Goal: Information Seeking & Learning: Learn about a topic

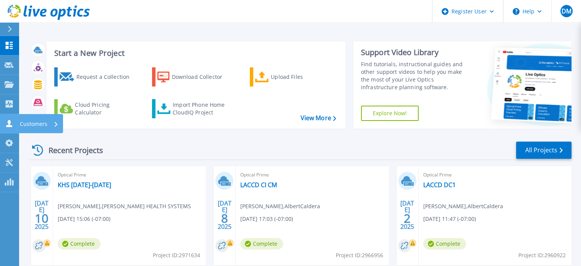
click at [11, 121] on icon at bounding box center [9, 123] width 9 height 7
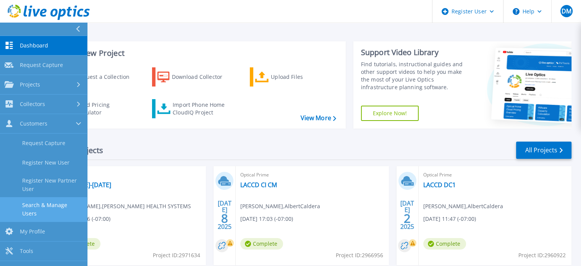
click at [45, 198] on link "Search & Manage Users" at bounding box center [43, 209] width 87 height 24
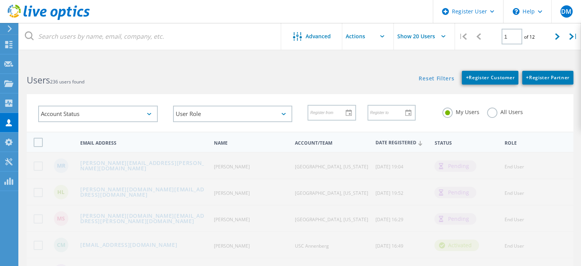
click at [491, 111] on label "All Users" at bounding box center [505, 110] width 36 height 7
click at [0, 0] on input "All Users" at bounding box center [0, 0] width 0 height 0
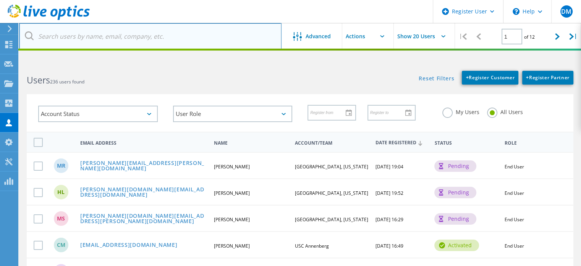
click at [218, 36] on input "text" at bounding box center [150, 36] width 262 height 27
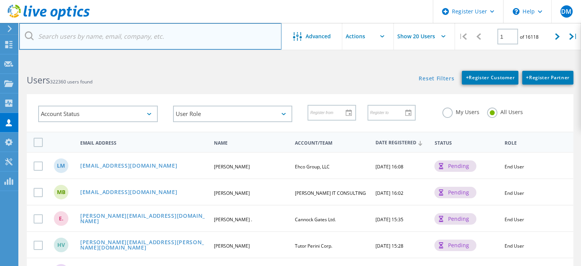
paste input "@ontarioca.gov"
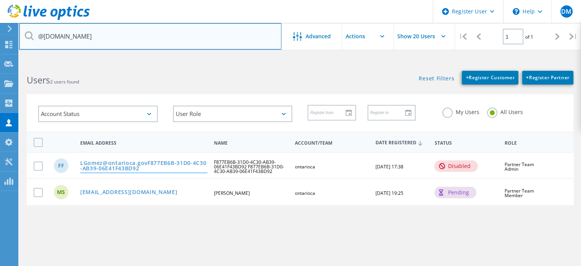
type input "@ontarioca.gov"
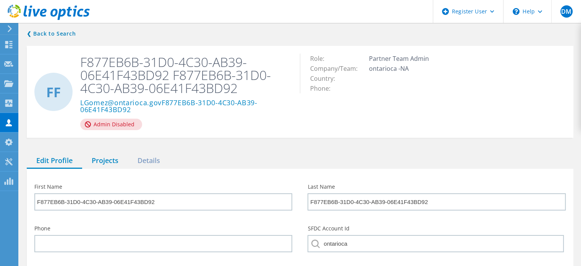
click at [100, 157] on div "Projects" at bounding box center [105, 161] width 46 height 16
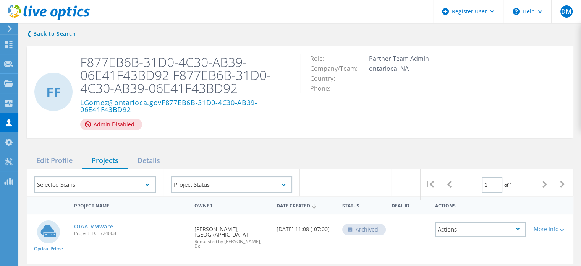
scroll to position [76, 0]
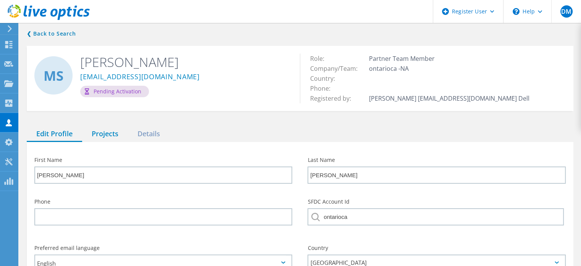
click at [107, 130] on div "Projects" at bounding box center [105, 134] width 46 height 16
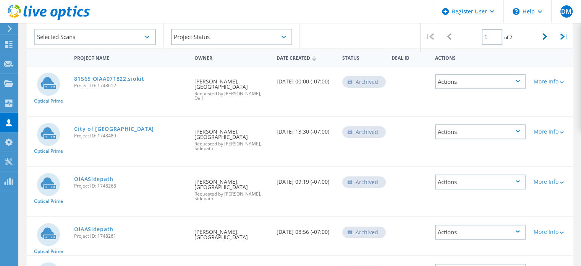
scroll to position [13, 0]
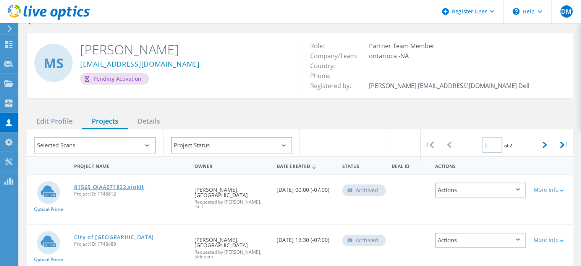
click at [129, 184] on link "81565 OIAA071822.siokit" at bounding box center [109, 186] width 70 height 5
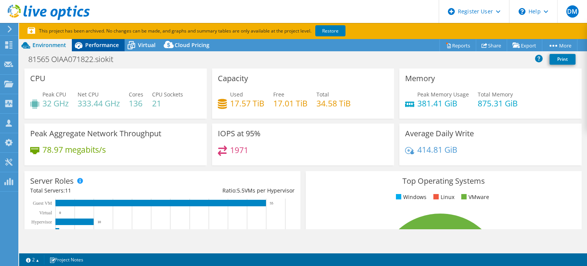
click at [104, 40] on div "Performance" at bounding box center [98, 45] width 53 height 12
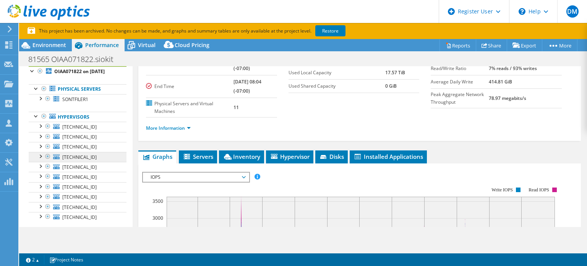
scroll to position [45, 0]
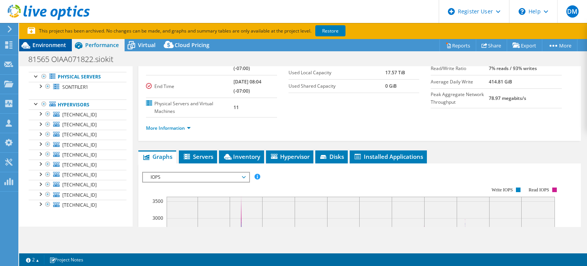
click at [61, 44] on span "Environment" at bounding box center [49, 44] width 34 height 7
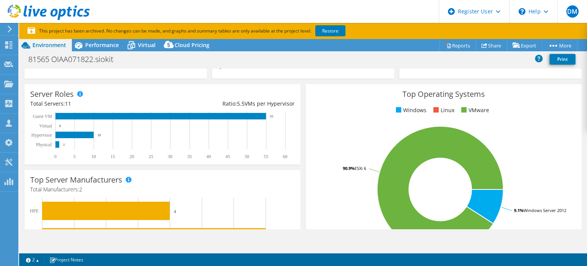
scroll to position [0, 0]
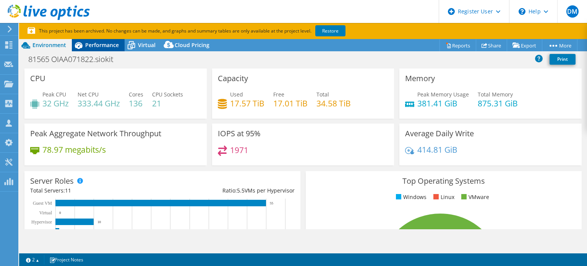
click at [99, 44] on span "Performance" at bounding box center [102, 44] width 34 height 7
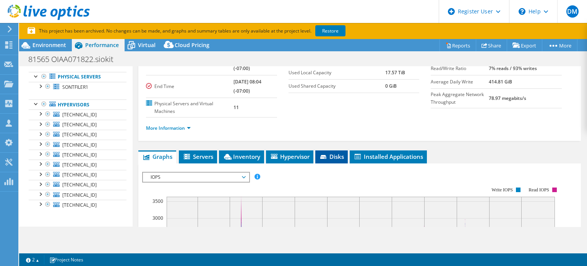
click at [335, 154] on span "Disks" at bounding box center [331, 156] width 25 height 8
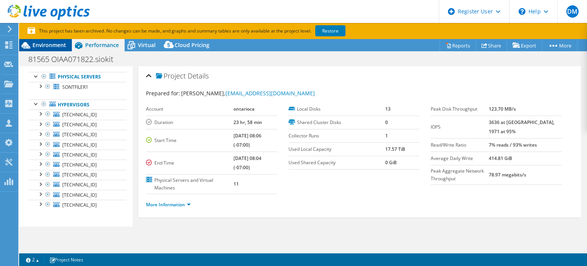
click at [58, 42] on span "Environment" at bounding box center [49, 44] width 34 height 7
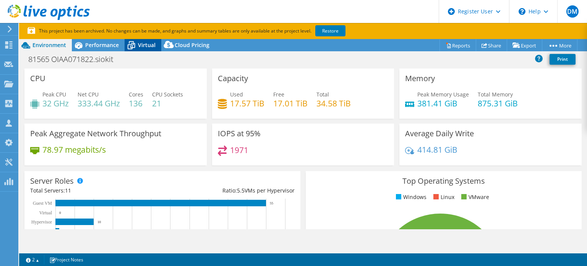
click at [130, 45] on icon at bounding box center [131, 45] width 13 height 13
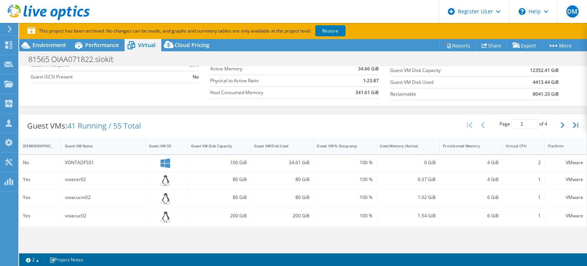
scroll to position [153, 0]
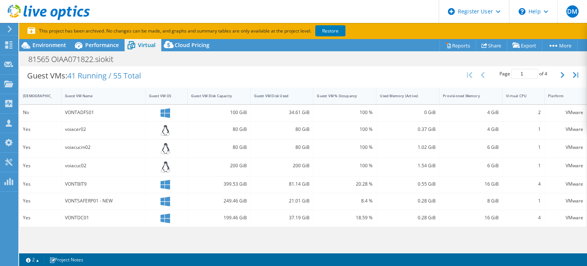
click at [278, 97] on div "Guest VM Disk Used" at bounding box center [277, 96] width 53 height 12
click at [275, 95] on div "Guest VM Disk Used" at bounding box center [277, 95] width 47 height 5
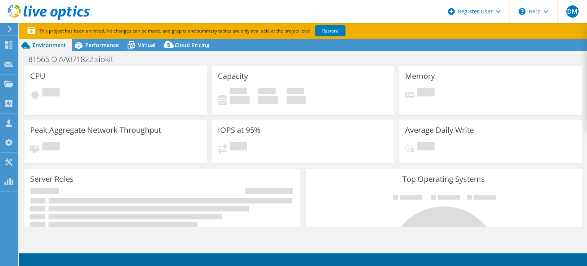
select select "USD"
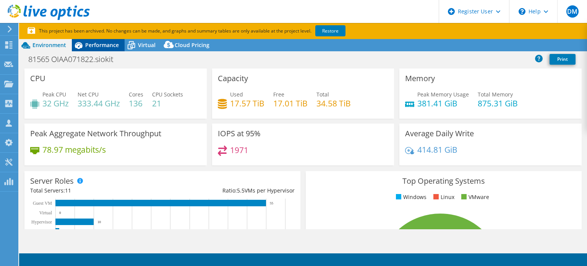
click at [119, 49] on div "Performance" at bounding box center [98, 45] width 53 height 12
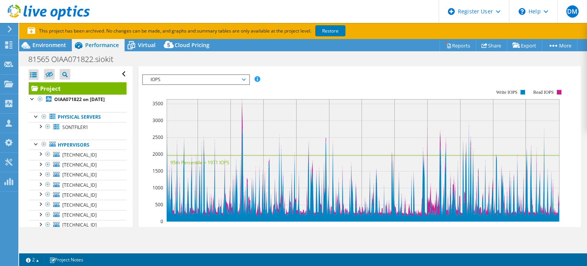
scroll to position [153, 0]
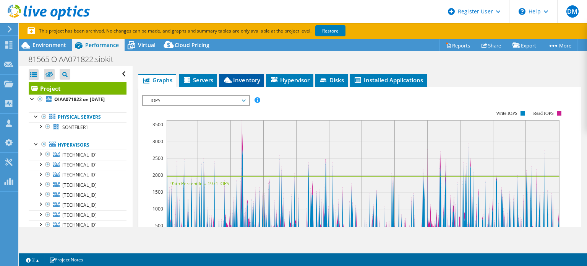
click at [248, 82] on li "Inventory" at bounding box center [241, 80] width 45 height 13
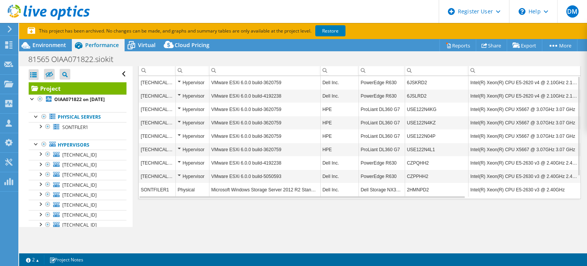
scroll to position [50, 0]
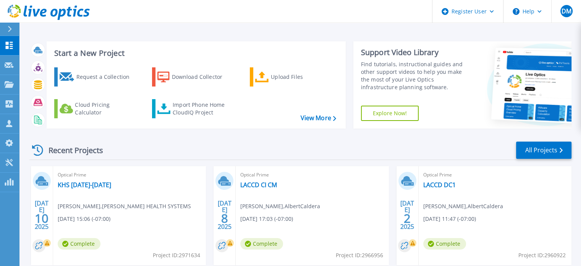
click at [82, 180] on div "Optical Prime KHS July 10-13 James Glenn , KERN HEALTH SYSTEMS 07/10/2025, 15:0…" at bounding box center [129, 215] width 153 height 99
click at [84, 183] on link "KHS July 10-13" at bounding box center [84, 185] width 53 height 8
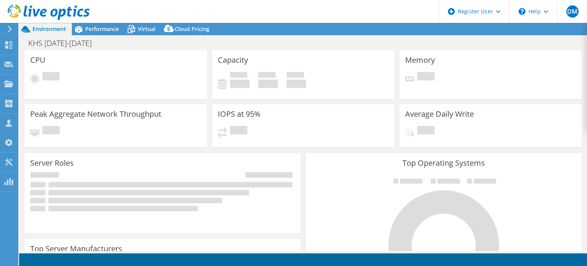
select select "USD"
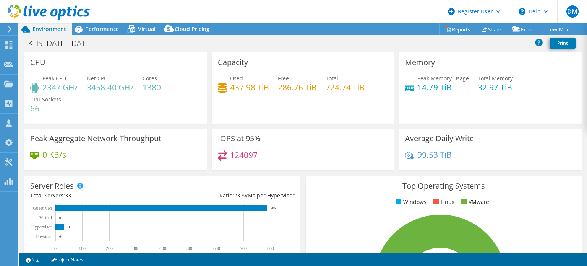
drag, startPoint x: 360, startPoint y: 0, endPoint x: 403, endPoint y: 114, distance: 121.6
click at [404, 114] on div "Memory Peak Memory Usage 14.79 TiB Total Memory 32.97 TiB" at bounding box center [490, 87] width 182 height 71
click at [101, 34] on div "Performance" at bounding box center [98, 29] width 53 height 12
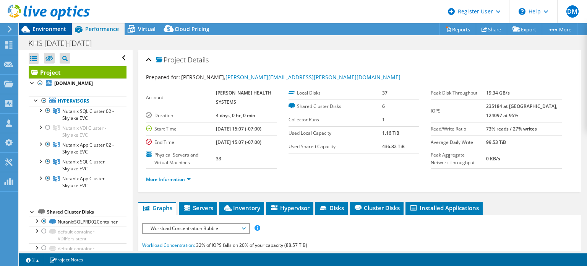
click at [67, 29] on div "Environment" at bounding box center [45, 29] width 53 height 12
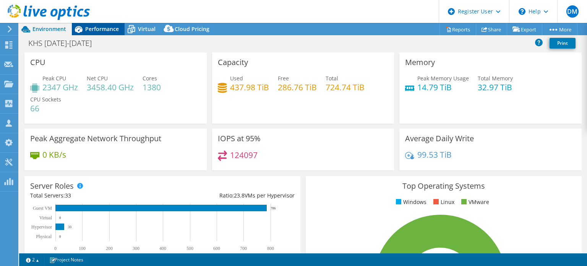
click at [99, 27] on span "Performance" at bounding box center [102, 28] width 34 height 7
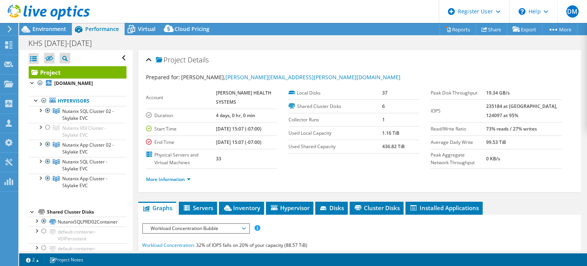
click at [411, 91] on td "37" at bounding box center [400, 92] width 37 height 13
click at [46, 166] on div at bounding box center [48, 161] width 8 height 9
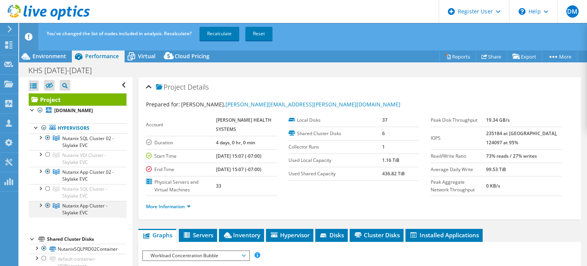
click at [46, 210] on div at bounding box center [48, 205] width 8 height 9
click at [225, 31] on link "Recalculate" at bounding box center [219, 34] width 40 height 14
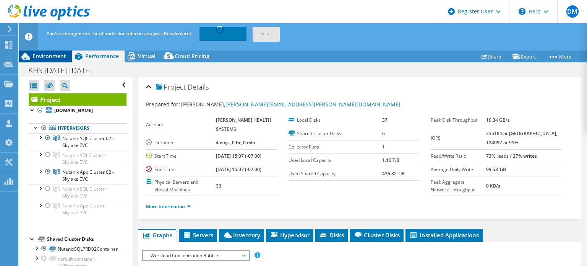
click at [58, 57] on span "Environment" at bounding box center [49, 55] width 34 height 7
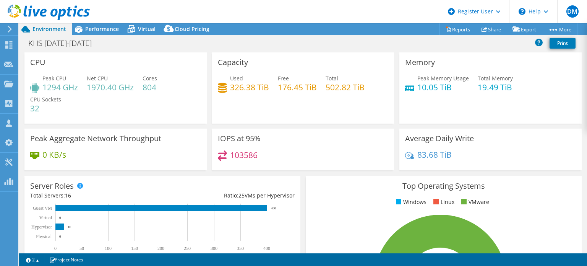
click at [358, 150] on div "103586" at bounding box center [303, 158] width 171 height 16
click at [102, 31] on span "Performance" at bounding box center [102, 28] width 34 height 7
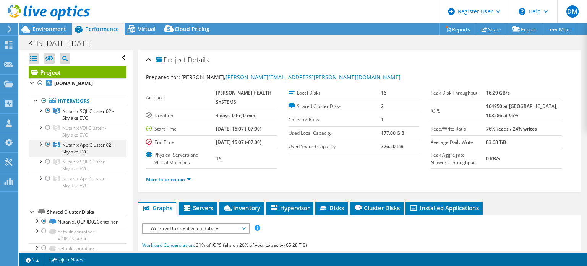
click at [46, 149] on div at bounding box center [48, 143] width 8 height 9
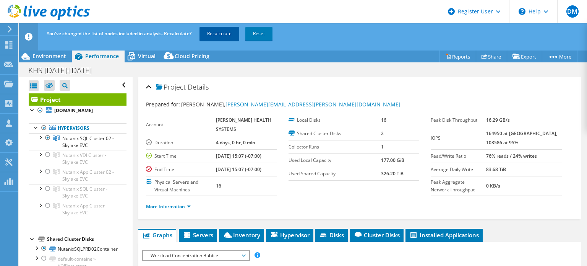
drag, startPoint x: 232, startPoint y: 35, endPoint x: 247, endPoint y: 52, distance: 22.7
click at [231, 35] on link "Recalculate" at bounding box center [219, 34] width 40 height 14
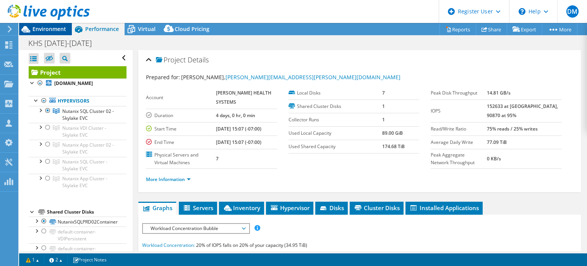
click at [47, 30] on span "Environment" at bounding box center [49, 28] width 34 height 7
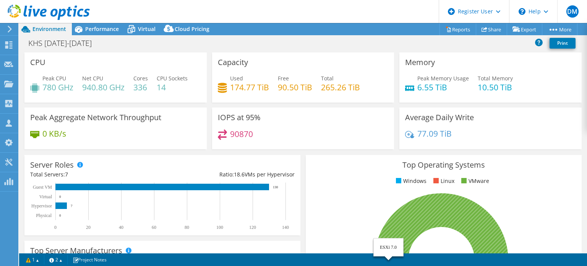
click at [376, 264] on section "Warnings Messages Queue Depth is not recorded from VMware VCenter servers and w…" at bounding box center [303, 259] width 568 height 13
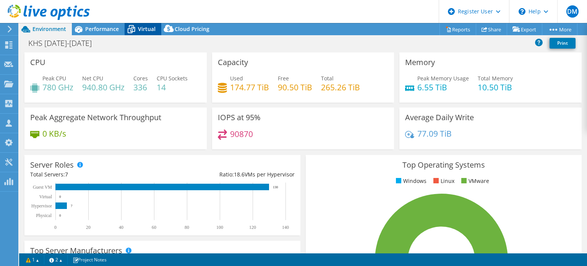
click at [136, 26] on icon at bounding box center [131, 29] width 13 height 13
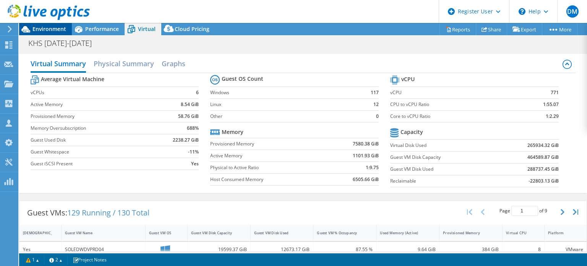
click at [60, 27] on span "Environment" at bounding box center [49, 28] width 34 height 7
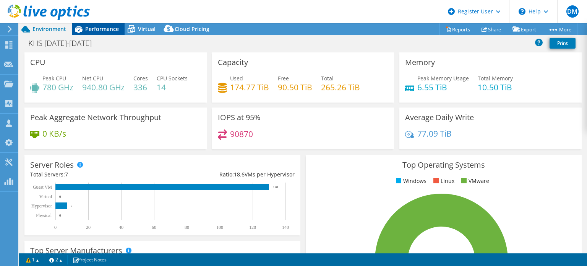
click at [96, 29] on span "Performance" at bounding box center [102, 28] width 34 height 7
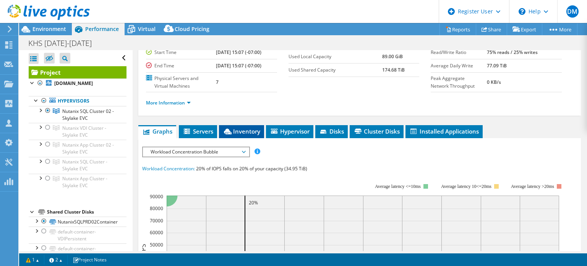
scroll to position [153, 0]
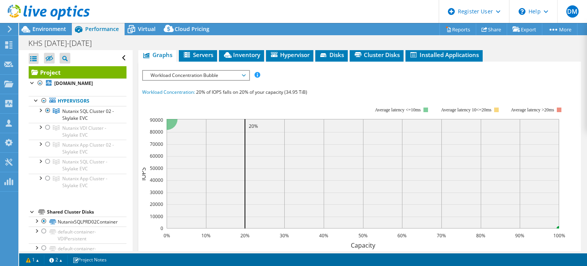
click at [238, 80] on span "Workload Concentration Bubble" at bounding box center [196, 75] width 98 height 9
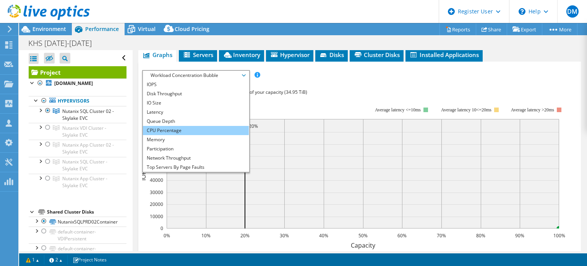
click at [193, 135] on li "CPU Percentage" at bounding box center [196, 130] width 106 height 9
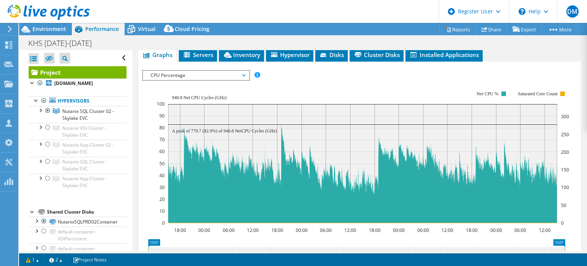
click at [55, 24] on div at bounding box center [45, 13] width 90 height 26
click at [54, 25] on div at bounding box center [45, 13] width 90 height 26
click at [53, 29] on span "Environment" at bounding box center [49, 28] width 34 height 7
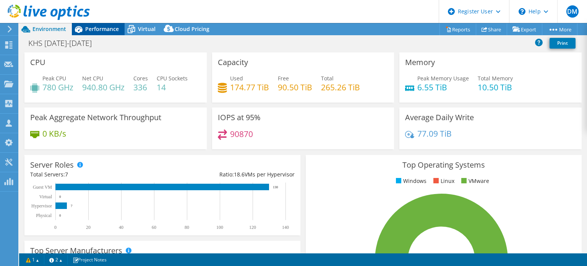
click at [110, 31] on span "Performance" at bounding box center [102, 28] width 34 height 7
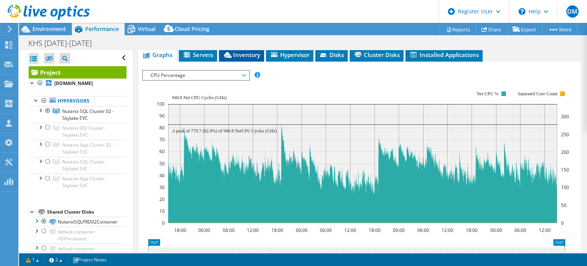
click at [232, 62] on li "Inventory" at bounding box center [241, 55] width 45 height 13
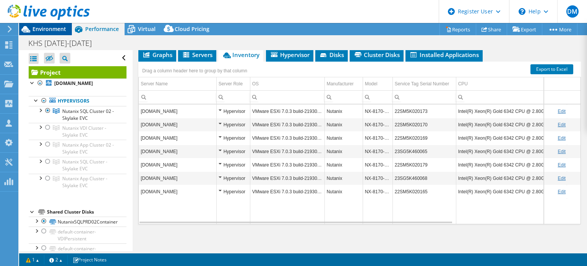
click at [61, 31] on span "Environment" at bounding box center [49, 28] width 34 height 7
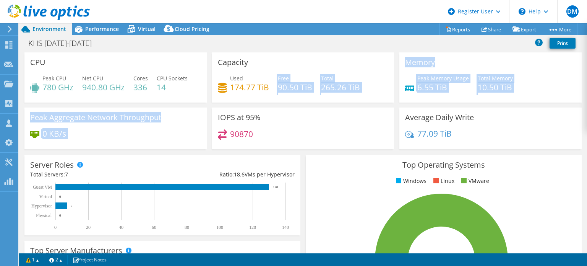
click at [248, 106] on div "CPU Peak CPU 780 GHz Net CPU 940.80 GHz Cores 336 CPU Sockets 14 Capacity Used …" at bounding box center [303, 103] width 562 height 102
click at [271, 89] on div "Used 174.77 TiB Free 90.50 TiB Total 265.26 TiB" at bounding box center [303, 86] width 171 height 25
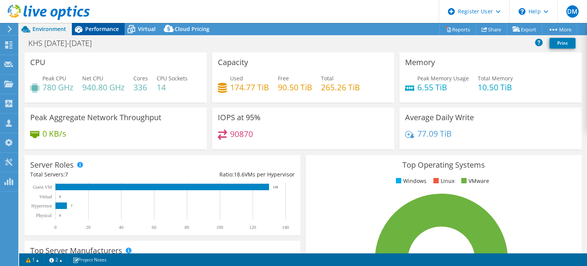
click at [119, 30] on div "Performance" at bounding box center [98, 29] width 53 height 12
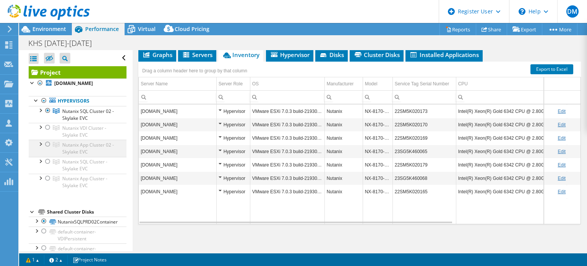
click at [46, 149] on div at bounding box center [48, 143] width 8 height 9
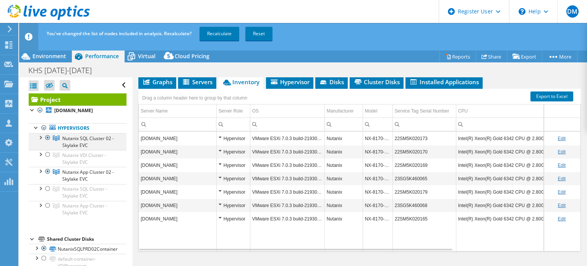
click at [47, 142] on div at bounding box center [48, 137] width 8 height 9
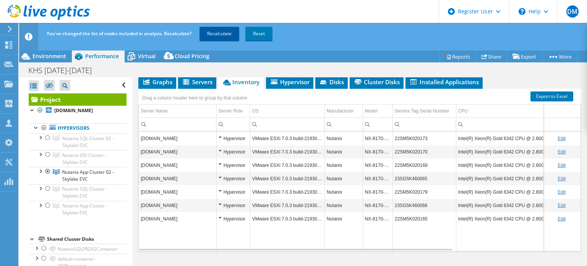
click at [228, 36] on link "Recalculate" at bounding box center [219, 34] width 40 height 14
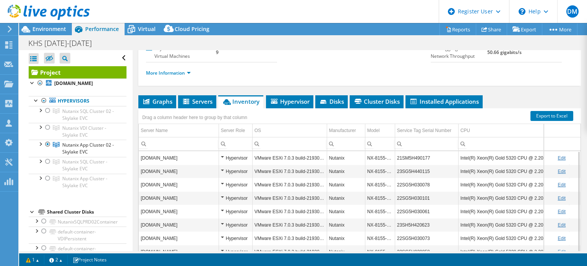
scroll to position [76, 0]
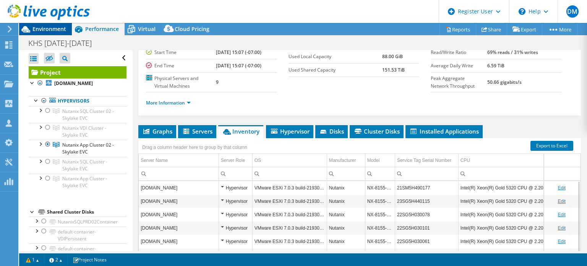
click at [52, 30] on span "Environment" at bounding box center [49, 28] width 34 height 7
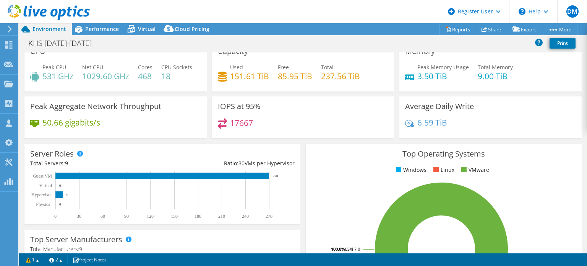
scroll to position [0, 0]
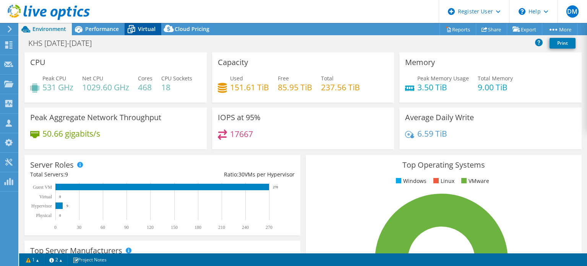
click at [137, 27] on icon at bounding box center [131, 29] width 13 height 13
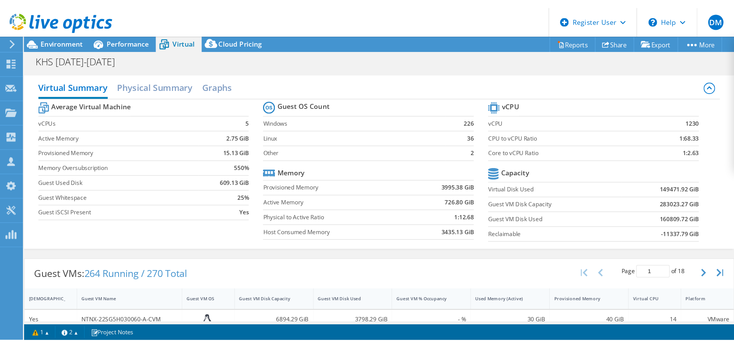
scroll to position [172, 0]
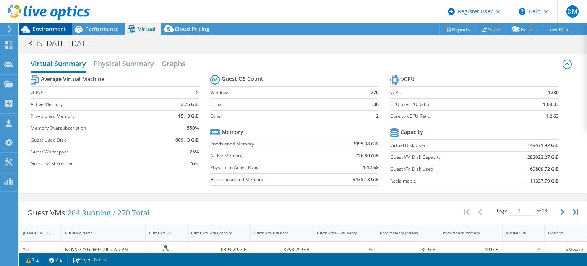
click at [61, 32] on div "Environment" at bounding box center [45, 29] width 53 height 12
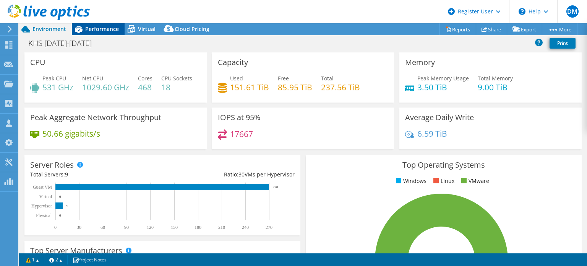
click at [99, 29] on span "Performance" at bounding box center [102, 28] width 34 height 7
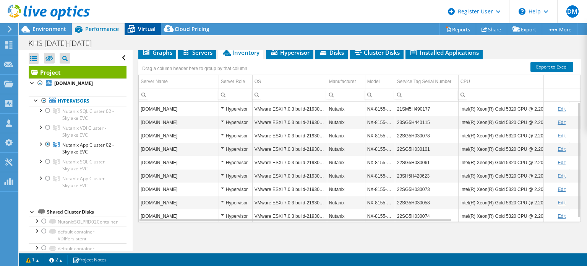
click at [143, 31] on span "Virtual" at bounding box center [147, 28] width 18 height 7
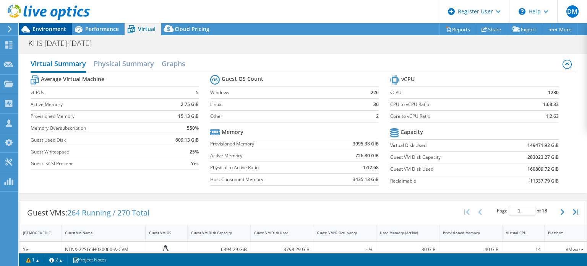
click at [54, 28] on span "Environment" at bounding box center [49, 28] width 34 height 7
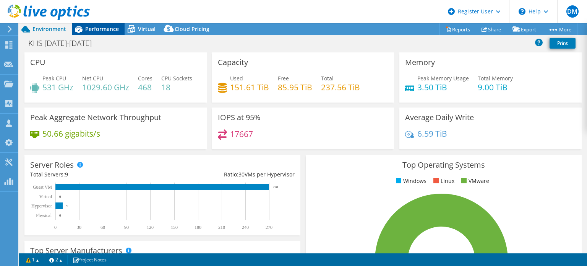
click at [105, 28] on span "Performance" at bounding box center [102, 28] width 34 height 7
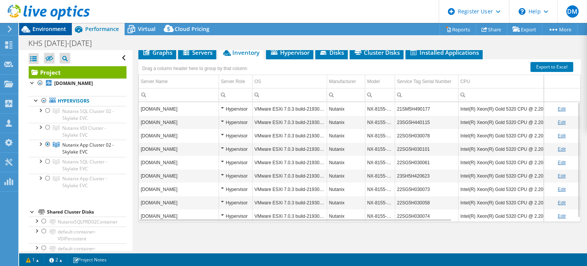
click at [55, 26] on span "Environment" at bounding box center [49, 28] width 34 height 7
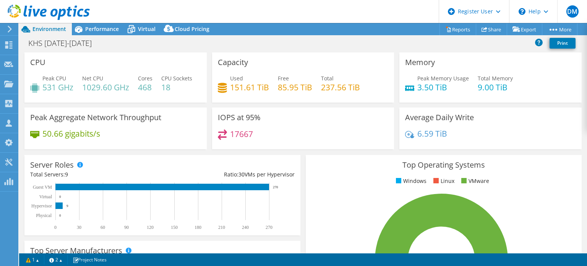
click at [119, 65] on div "CPU Peak CPU 531 GHz Net CPU 1029.60 GHz Cores 468 CPU Sockets 18" at bounding box center [115, 77] width 182 height 50
click at [115, 28] on span "Performance" at bounding box center [102, 28] width 34 height 7
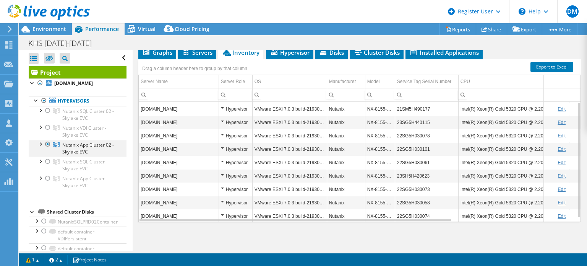
click at [47, 149] on div at bounding box center [48, 143] width 8 height 9
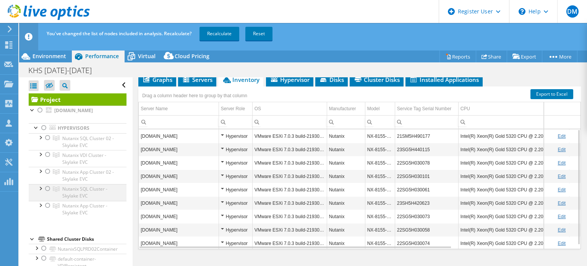
click at [46, 193] on div at bounding box center [48, 188] width 8 height 9
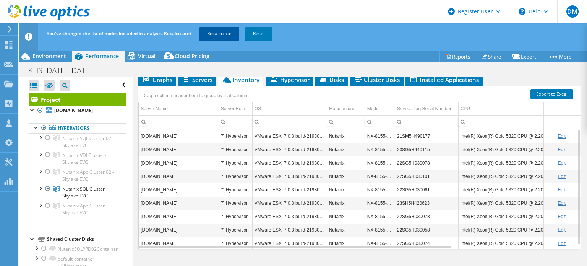
click at [230, 36] on link "Recalculate" at bounding box center [219, 34] width 40 height 14
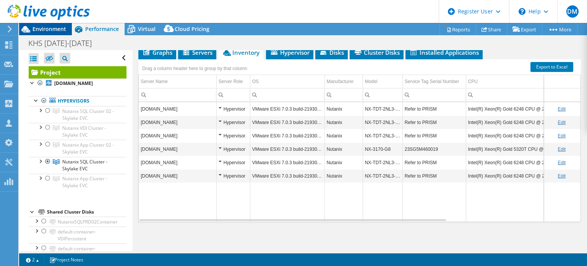
click at [44, 29] on span "Environment" at bounding box center [49, 28] width 34 height 7
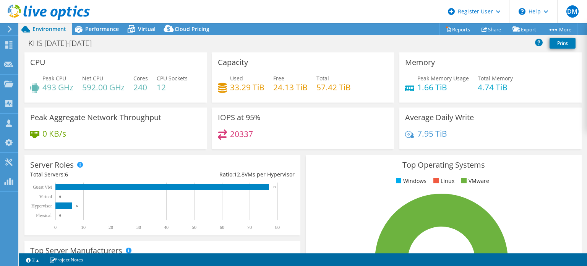
click at [384, 141] on div "20337" at bounding box center [303, 137] width 171 height 16
click at [109, 32] on div "Performance" at bounding box center [98, 29] width 53 height 12
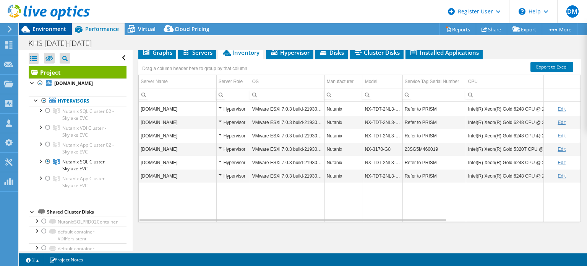
click at [56, 32] on div "Environment" at bounding box center [45, 29] width 53 height 12
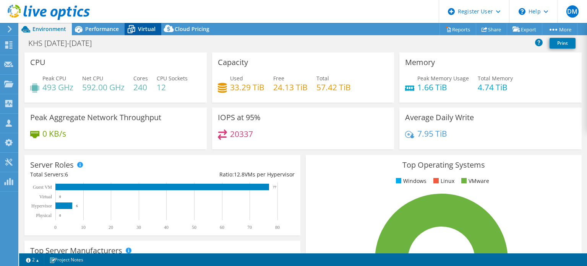
click at [128, 29] on icon at bounding box center [132, 30] width 8 height 6
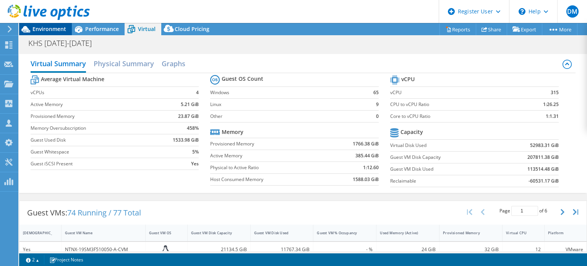
click at [49, 30] on span "Environment" at bounding box center [49, 28] width 34 height 7
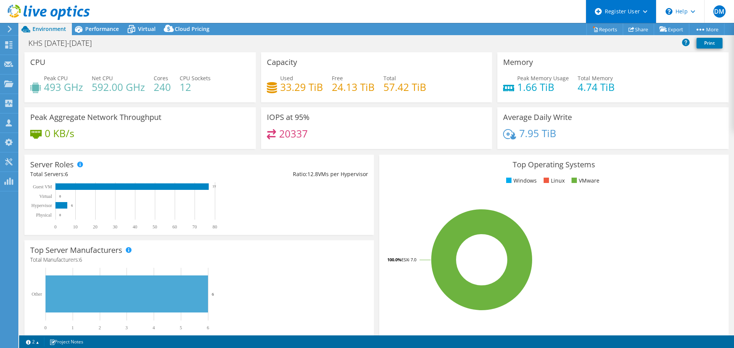
scroll to position [57, 0]
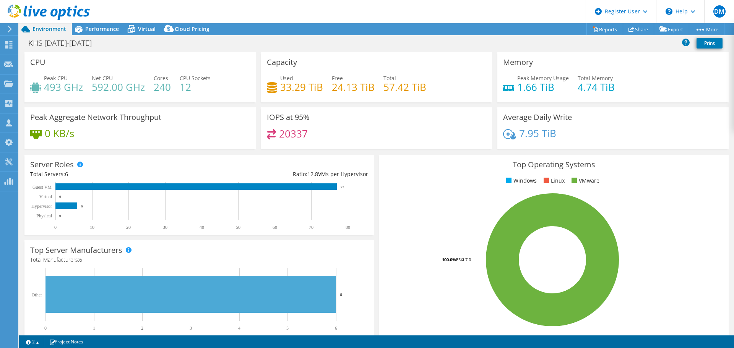
click at [445, 154] on div "Top Operating Systems Windows Linux VMware 100.0% ESXi 7.0" at bounding box center [553, 246] width 355 height 188
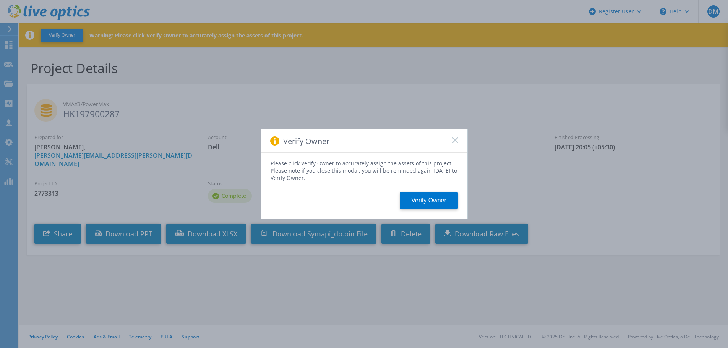
click at [455, 141] on rect at bounding box center [455, 140] width 6 height 6
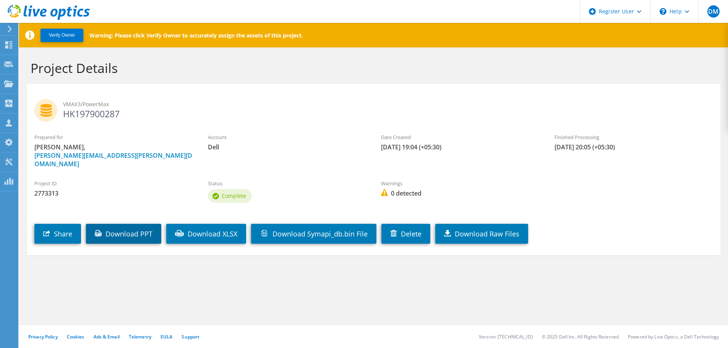
click at [135, 225] on link "Download PPT" at bounding box center [123, 234] width 75 height 20
